Goal: Information Seeking & Learning: Learn about a topic

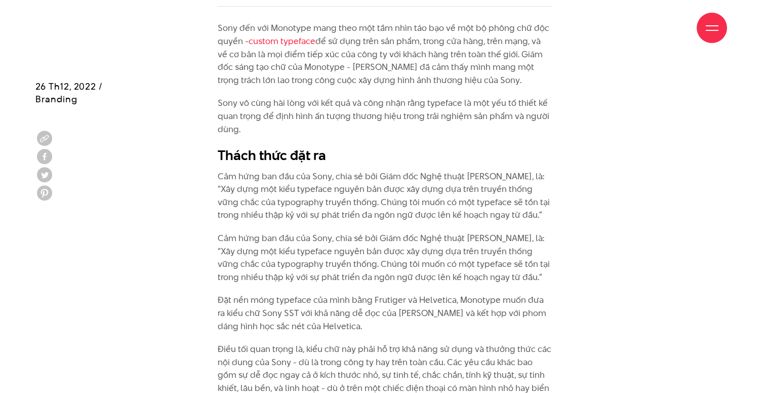
scroll to position [911, 0]
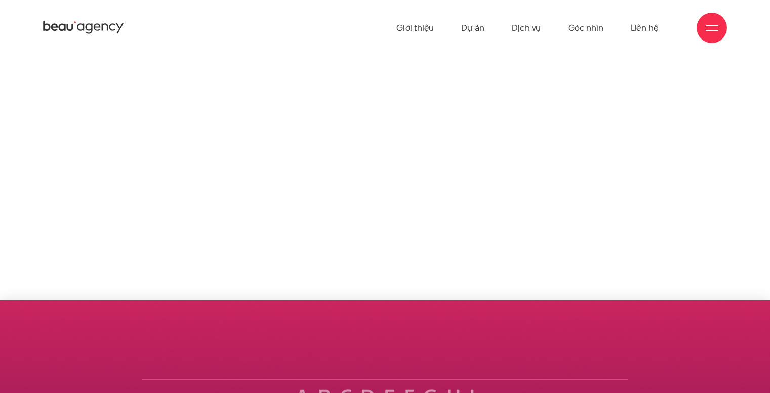
scroll to position [688, 0]
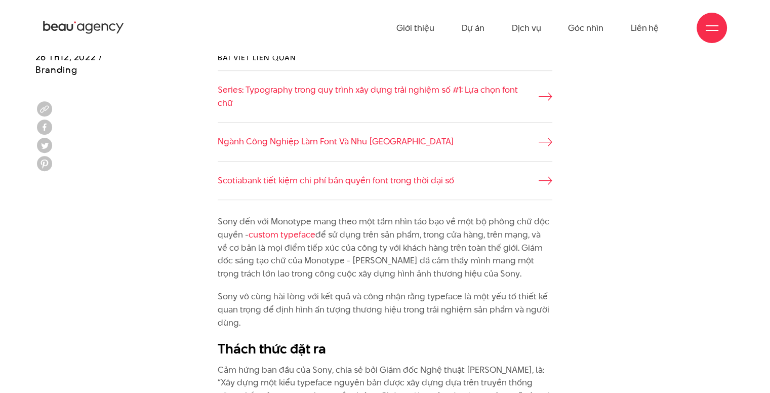
click at [663, 170] on div "Bài viết liên quan Series: Typography trong quy trình xây dựng trải nghiệm số #…" at bounding box center [384, 126] width 699 height 178
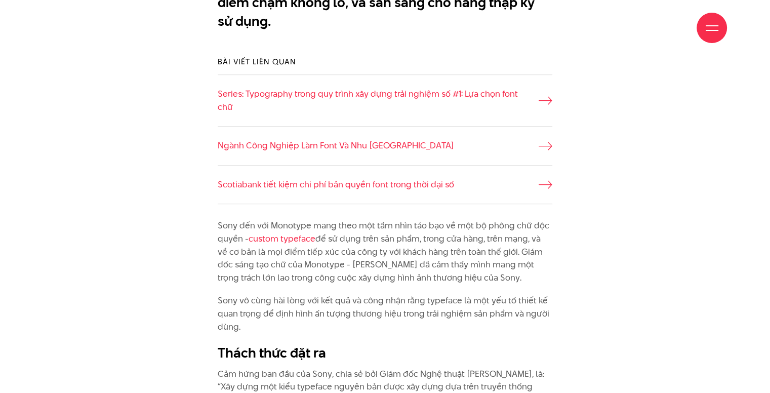
scroll to position [688, 0]
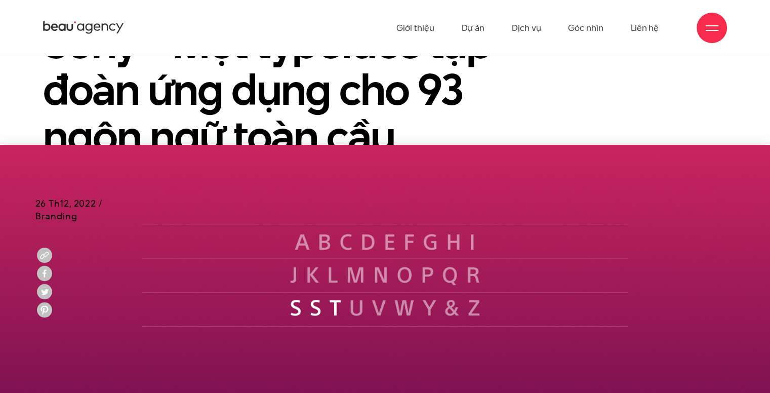
scroll to position [152, 0]
